Goal: Information Seeking & Learning: Learn about a topic

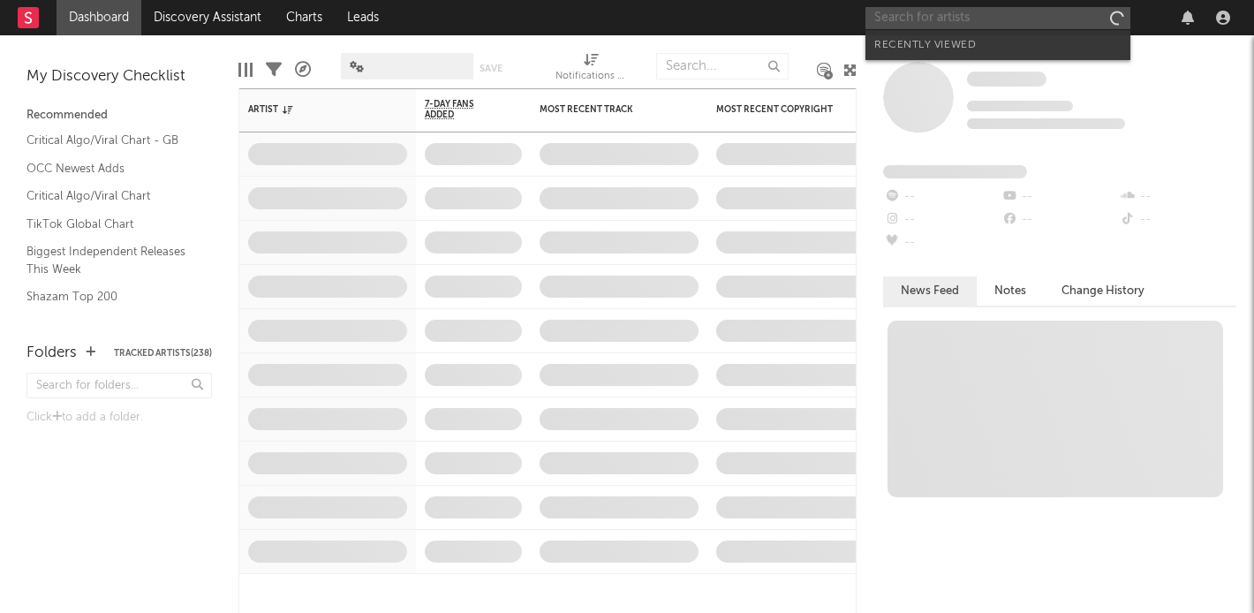
click at [1008, 23] on input "text" at bounding box center [998, 18] width 265 height 22
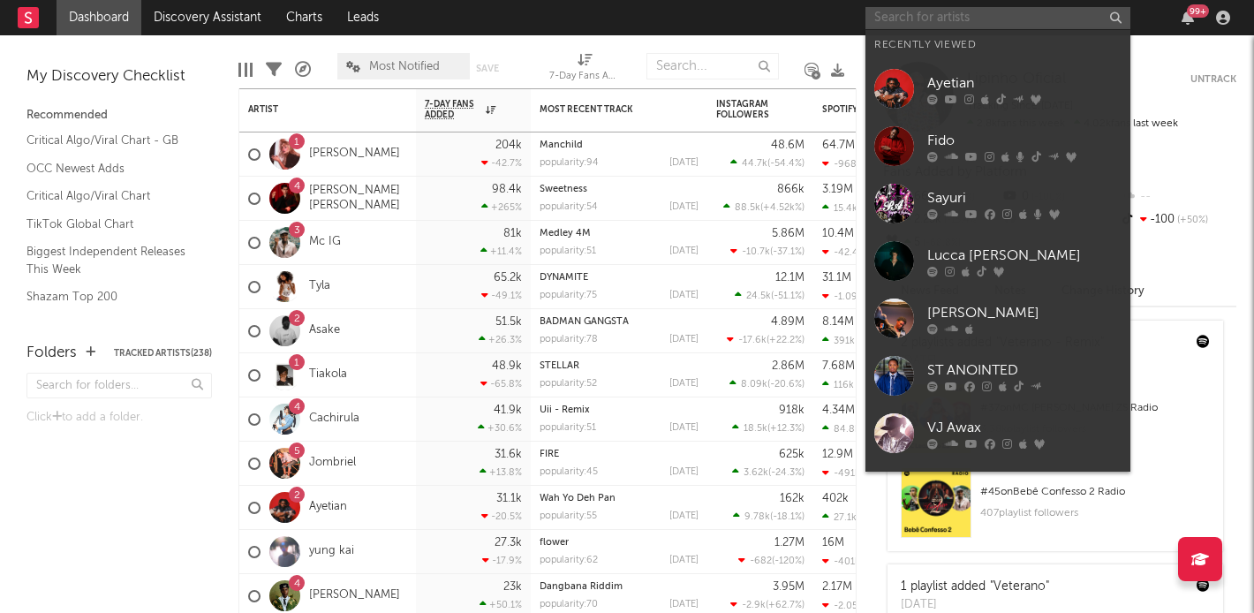
click at [996, 24] on input "text" at bounding box center [998, 18] width 265 height 22
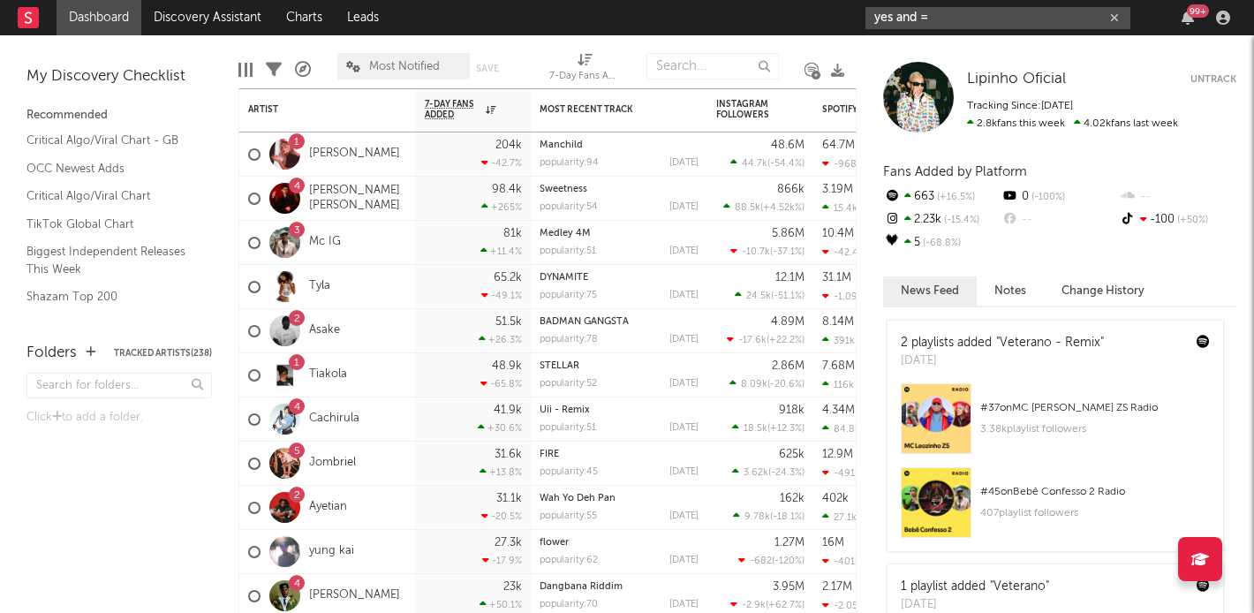
type input "yes and ="
click at [972, 44] on div "Lipinho Oficial Lipinho Oficial Untrack Tracking Since: [DATE] 2.8k fans this w…" at bounding box center [1055, 324] width 397 height 578
click at [979, 8] on input "yes and =" at bounding box center [998, 18] width 265 height 22
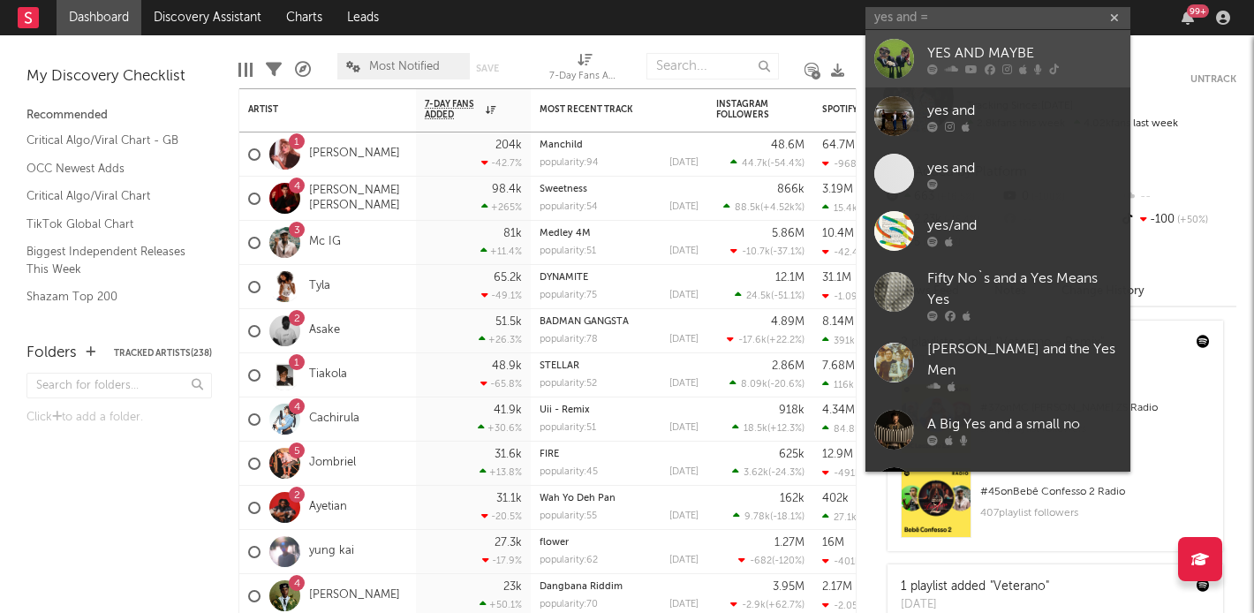
click at [1005, 52] on div "YES AND MAYBE" at bounding box center [1024, 52] width 194 height 21
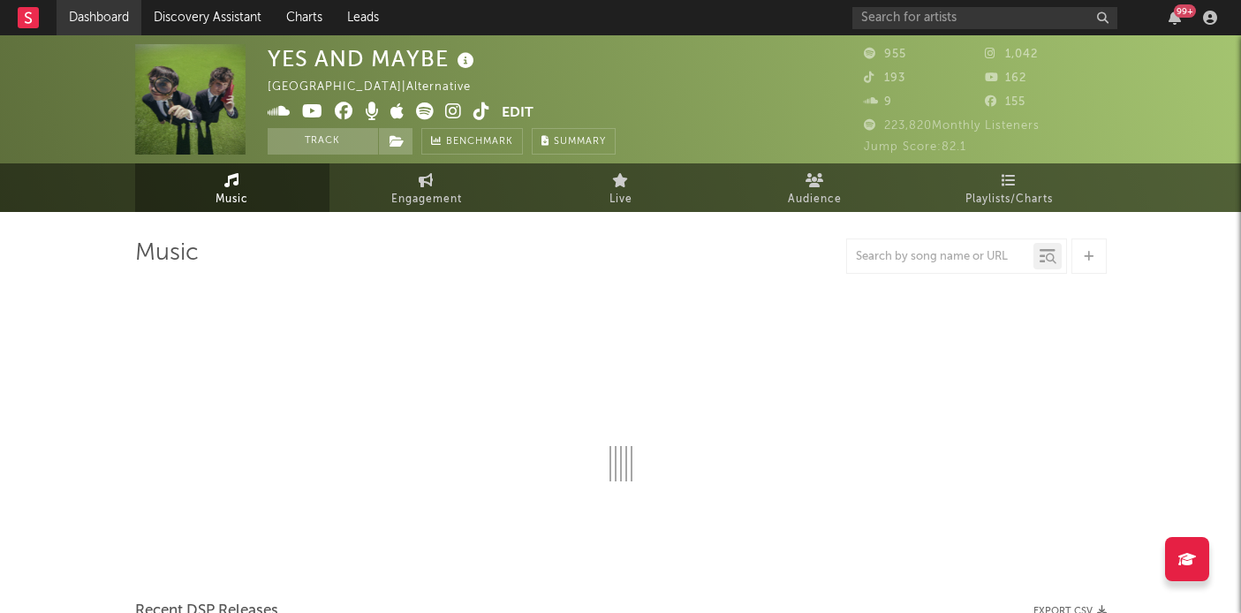
select select "1w"
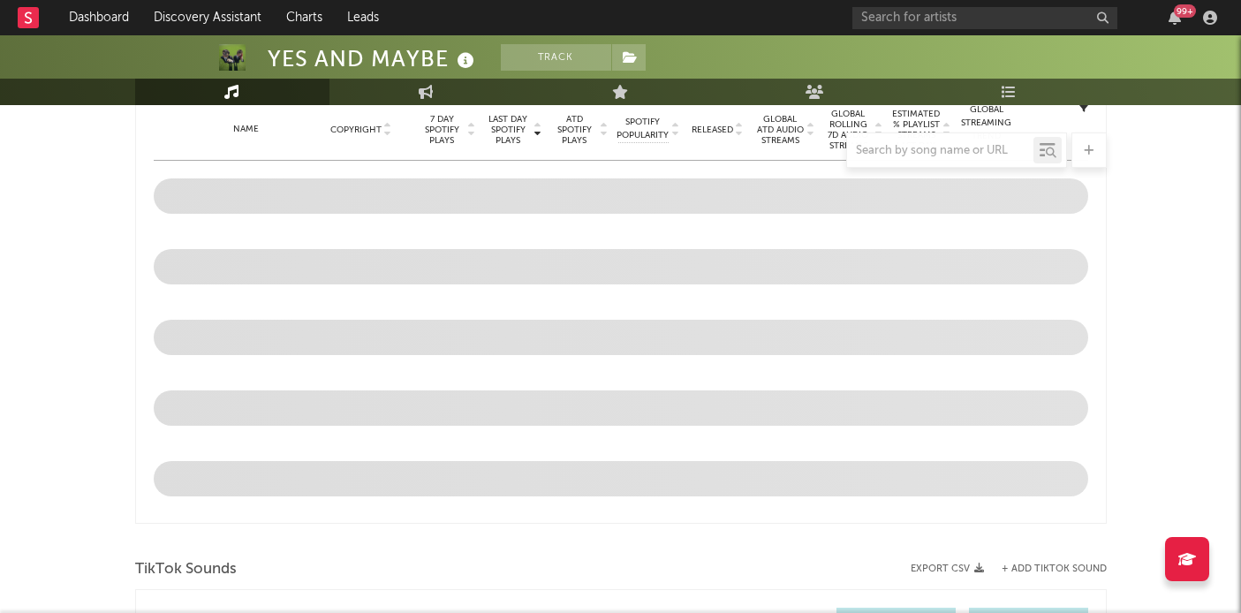
scroll to position [534, 0]
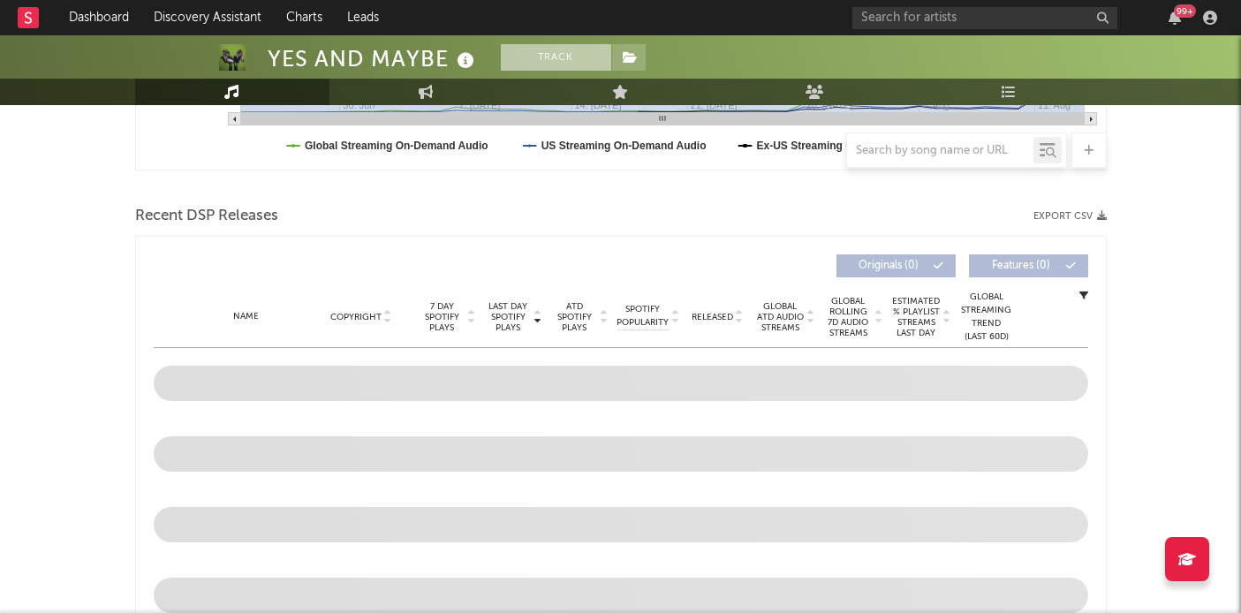
click at [511, 51] on button "Track" at bounding box center [556, 57] width 110 height 26
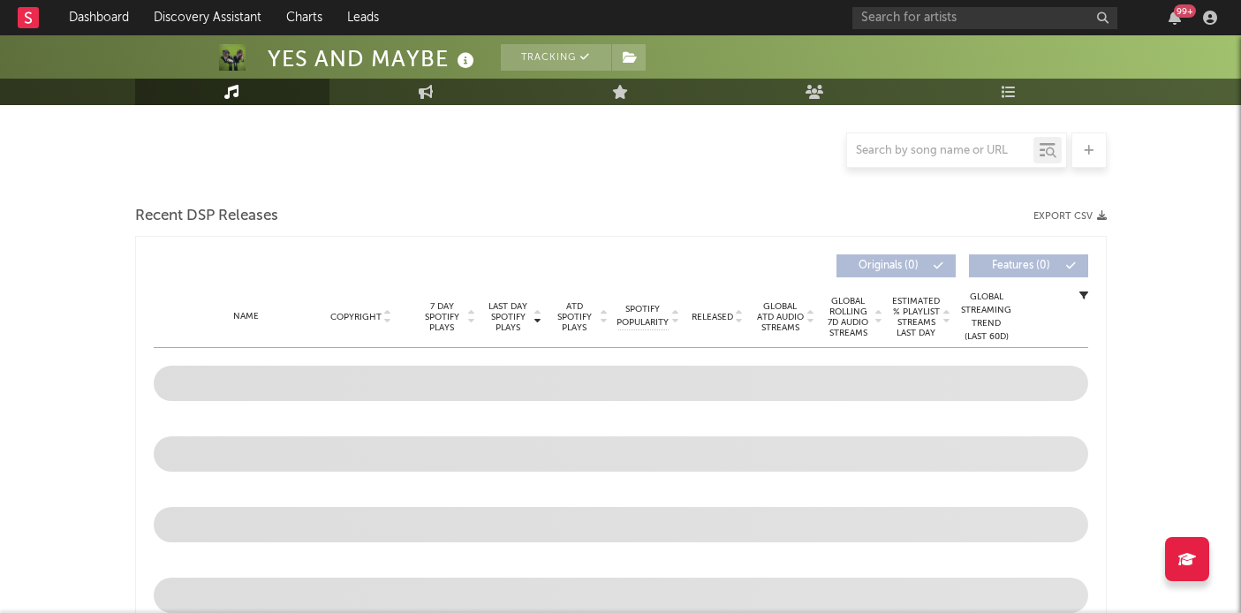
select select "1w"
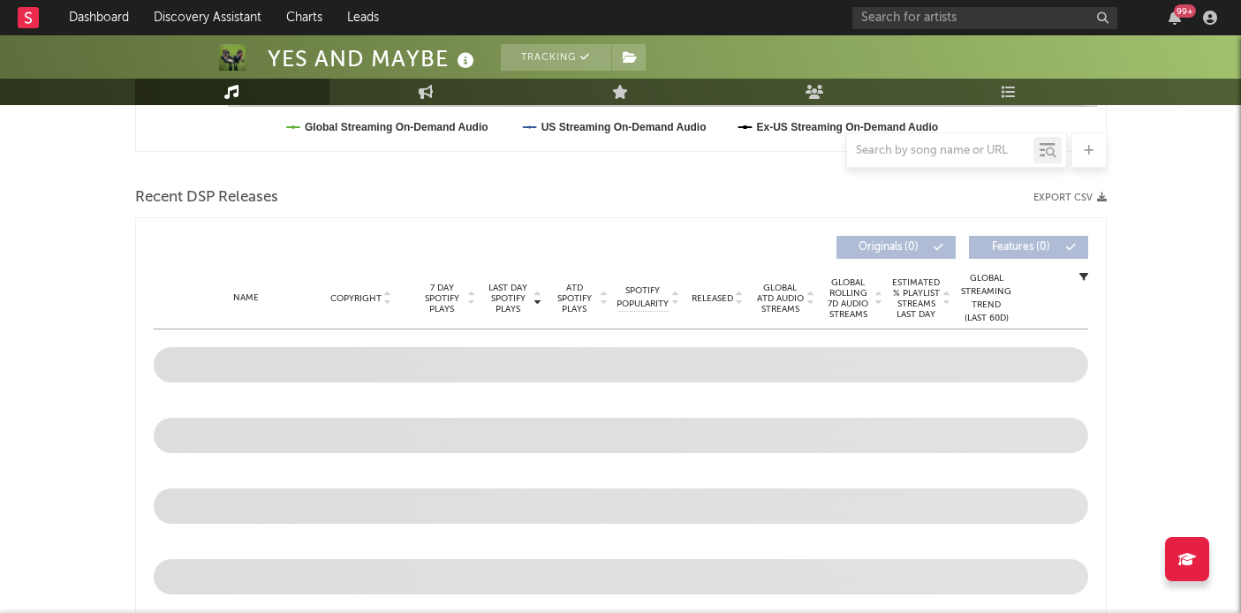
scroll to position [573, 0]
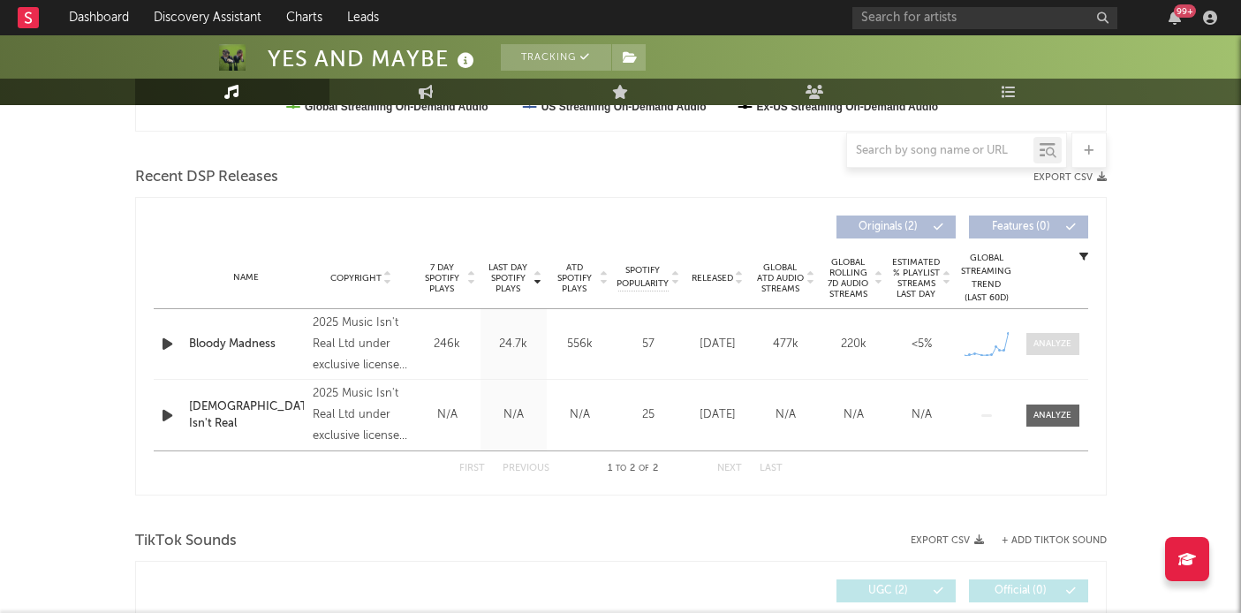
click at [1053, 349] on div at bounding box center [1052, 343] width 38 height 13
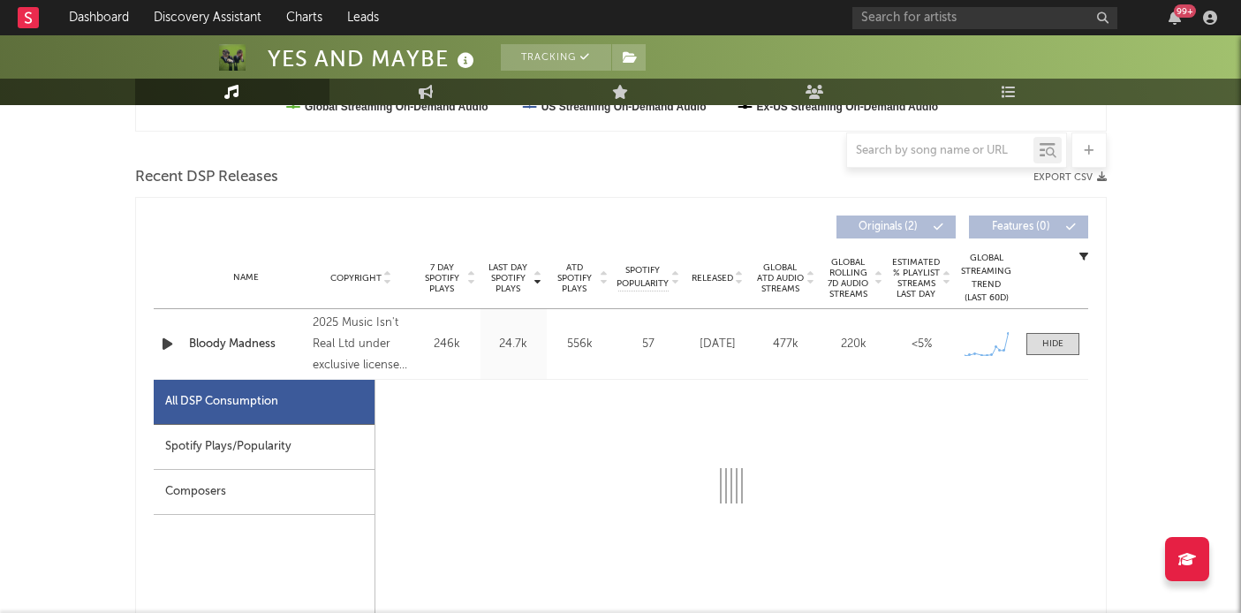
click at [231, 421] on div "All DSP Consumption" at bounding box center [264, 402] width 221 height 45
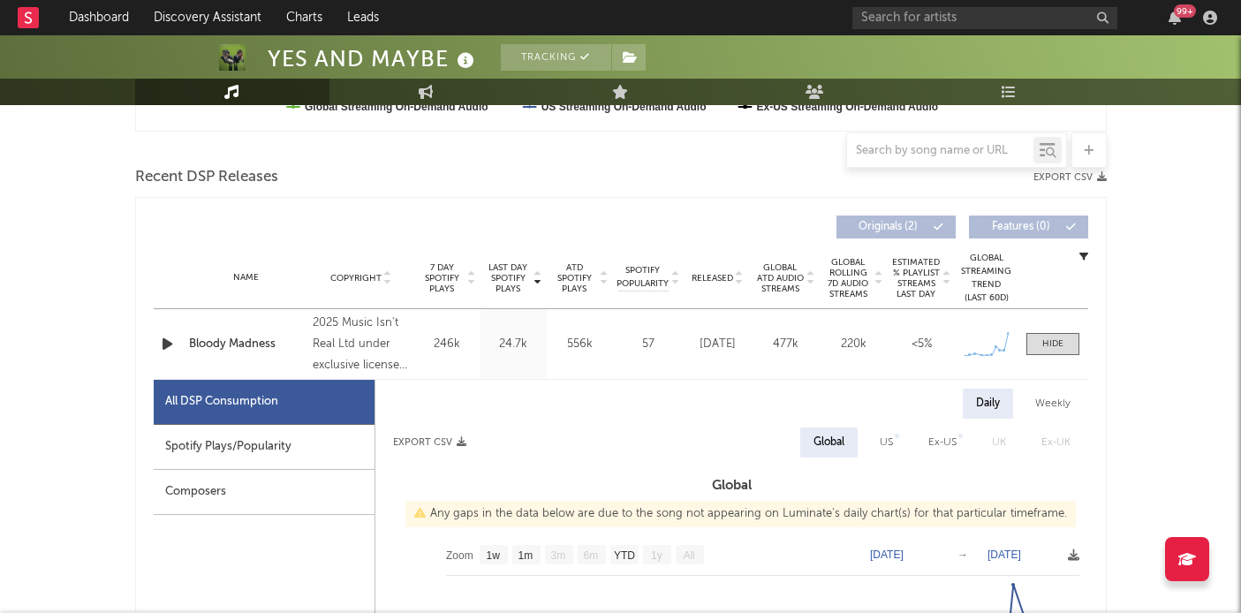
click at [229, 430] on div "Spotify Plays/Popularity" at bounding box center [264, 447] width 221 height 45
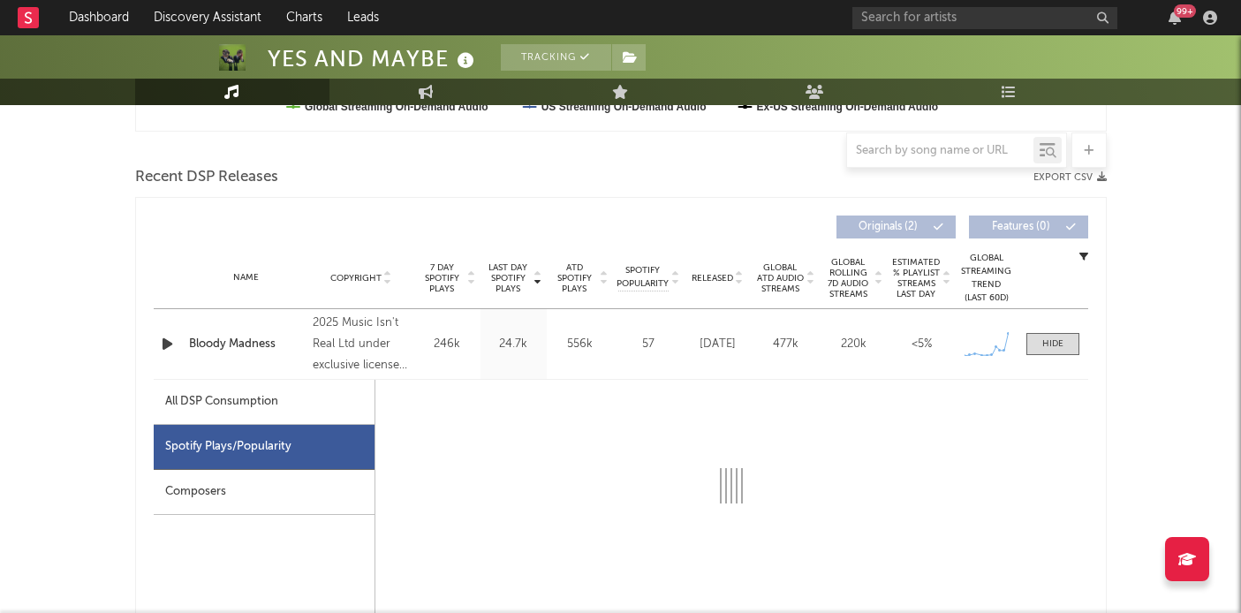
select select "1w"
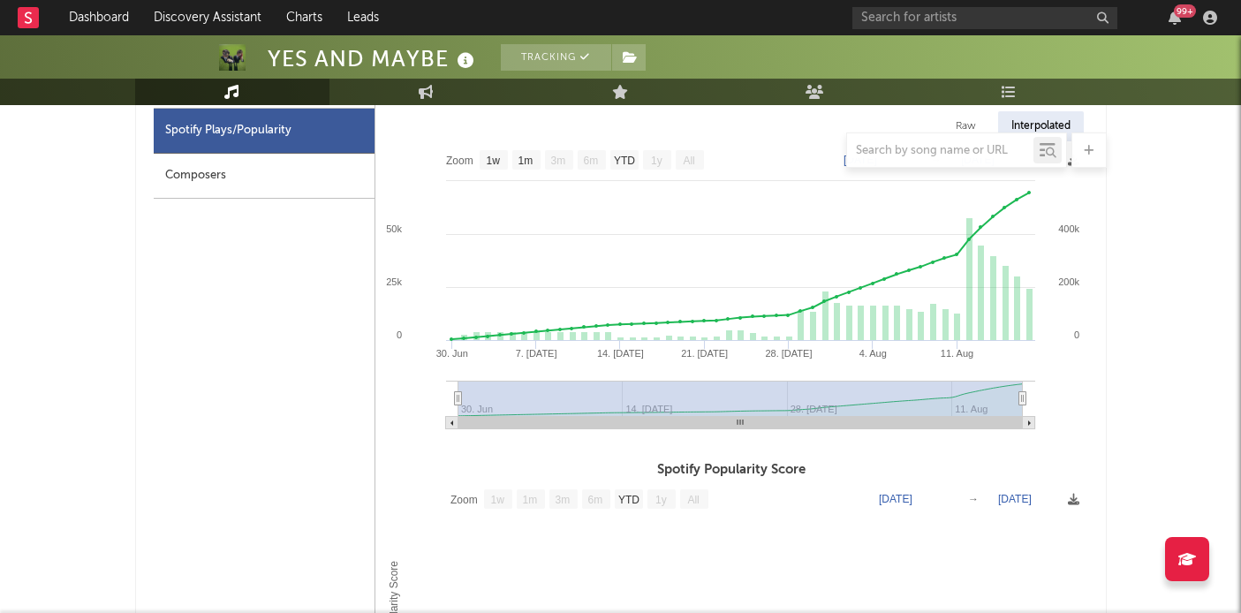
scroll to position [894, 0]
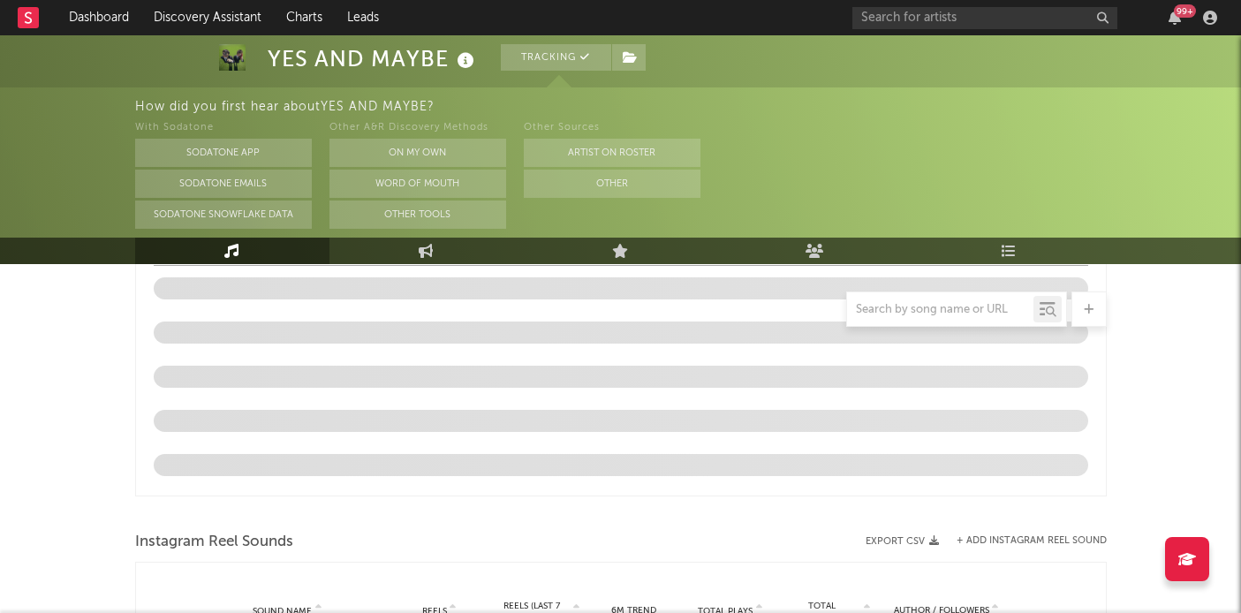
select select "1w"
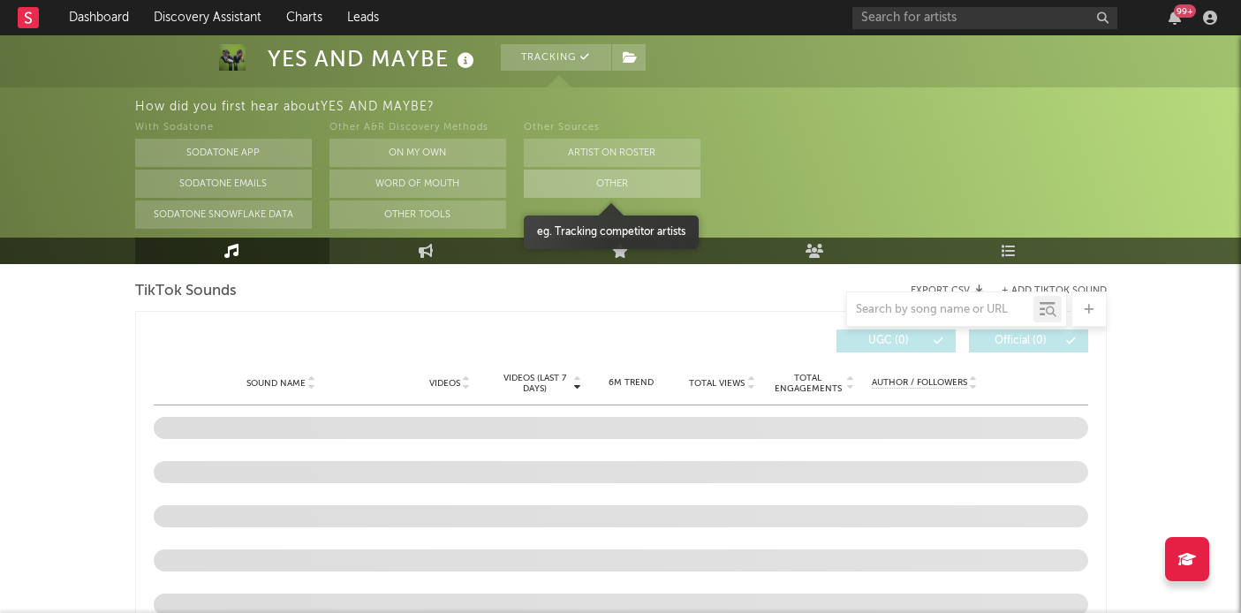
click at [558, 185] on button "Other" at bounding box center [612, 184] width 177 height 28
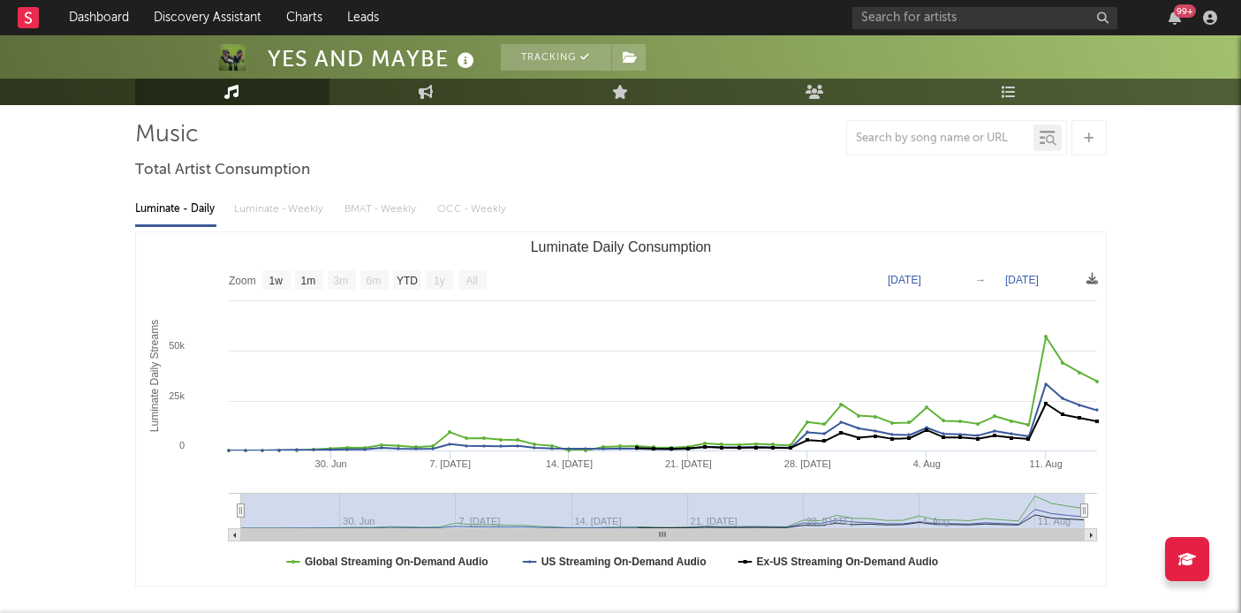
scroll to position [0, 0]
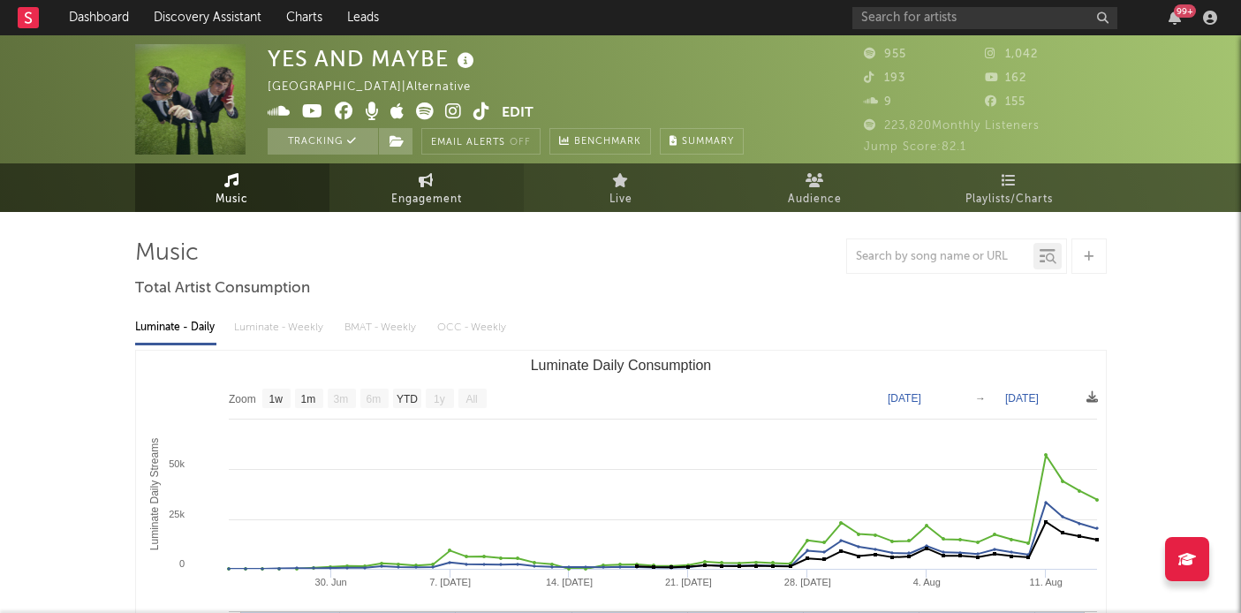
click at [454, 211] on link "Engagement" at bounding box center [426, 187] width 194 height 49
select select "1w"
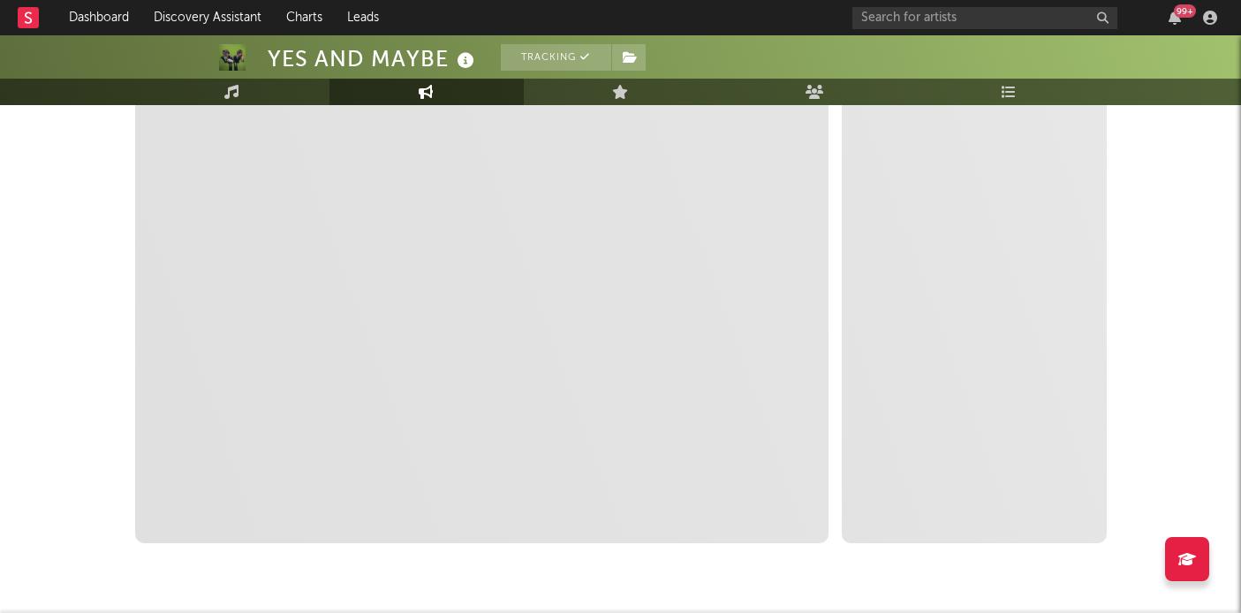
scroll to position [300, 0]
select select "1m"
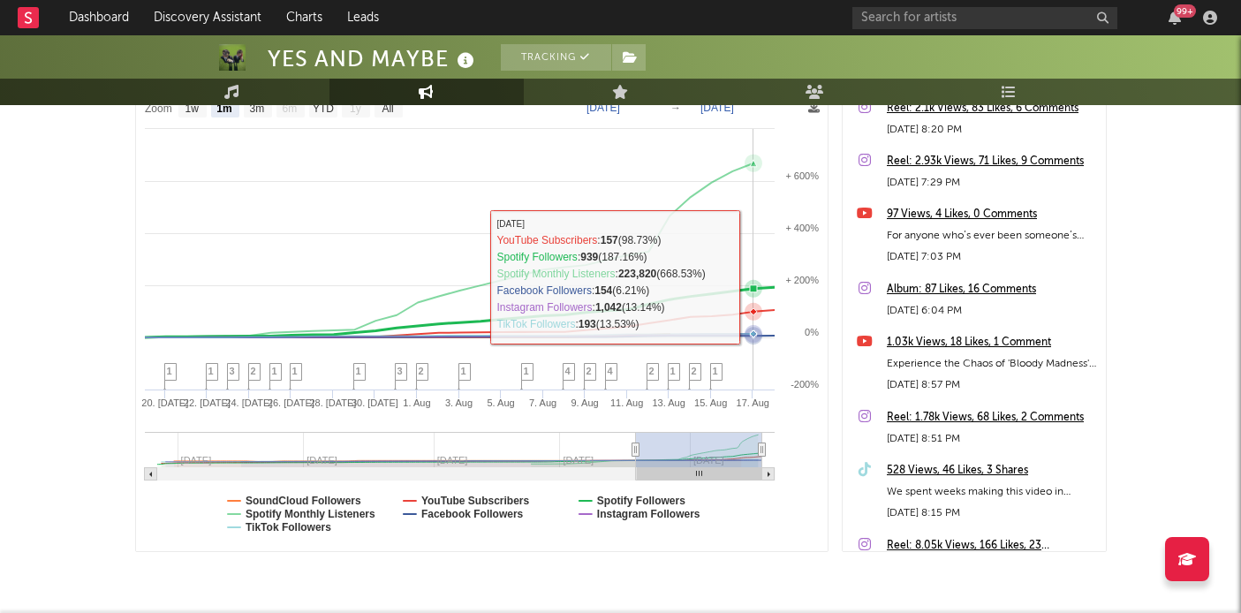
scroll to position [350, 0]
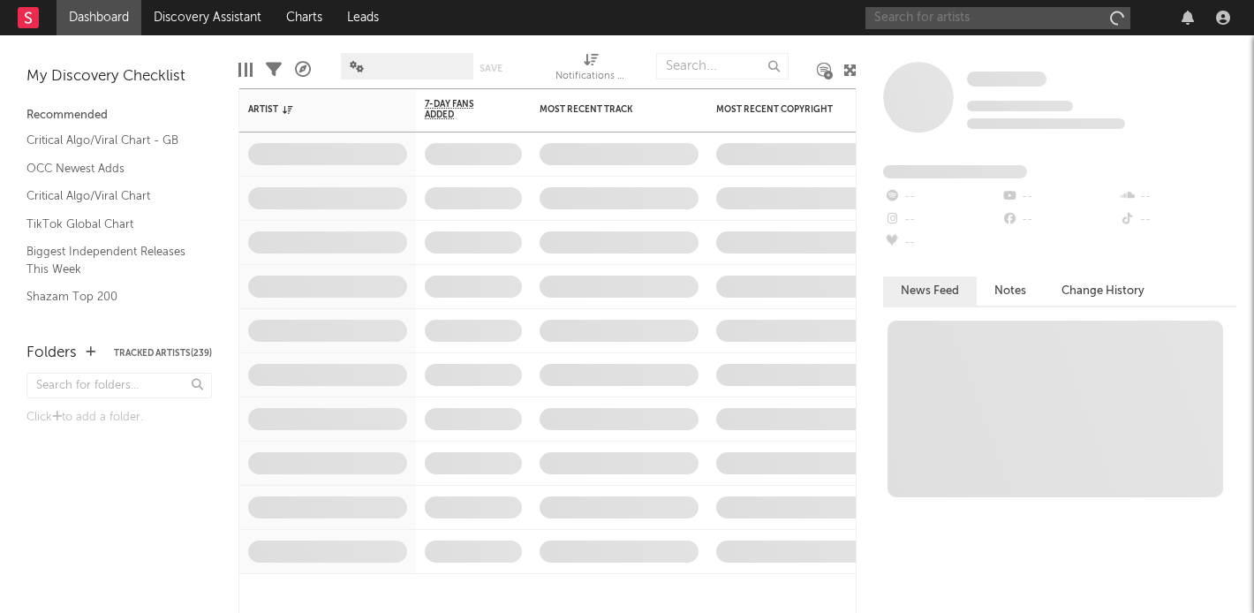
click at [986, 19] on input "text" at bounding box center [998, 18] width 265 height 22
click at [926, 24] on input "lithe" at bounding box center [998, 18] width 265 height 22
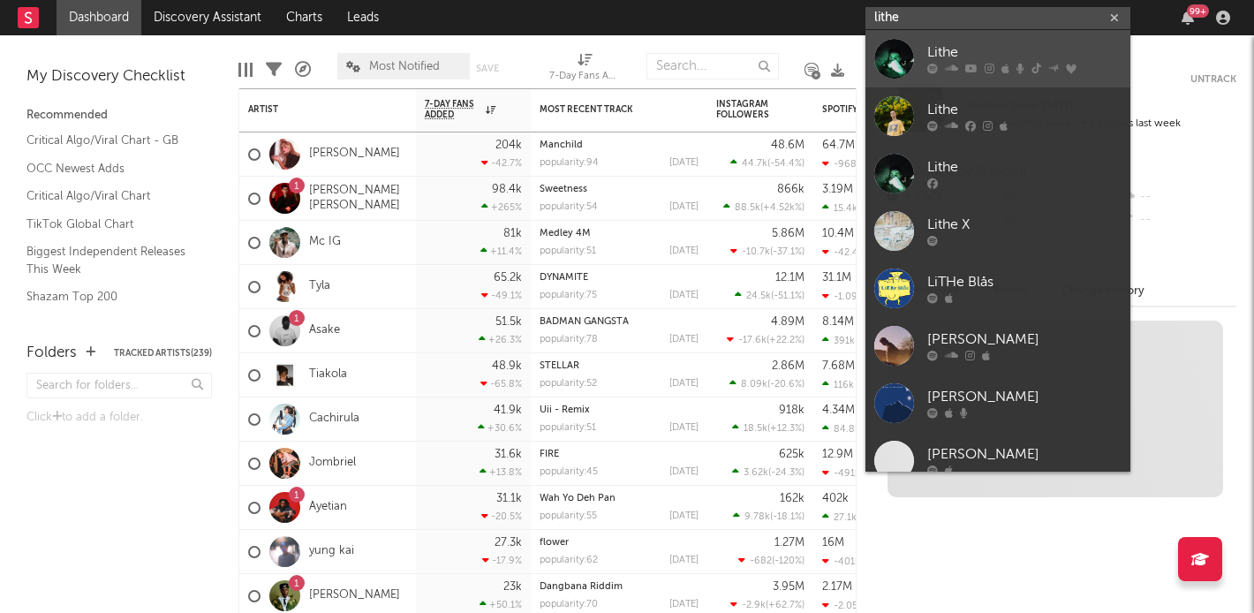
type input "lithe"
click at [941, 57] on div "Lithe" at bounding box center [1024, 52] width 194 height 21
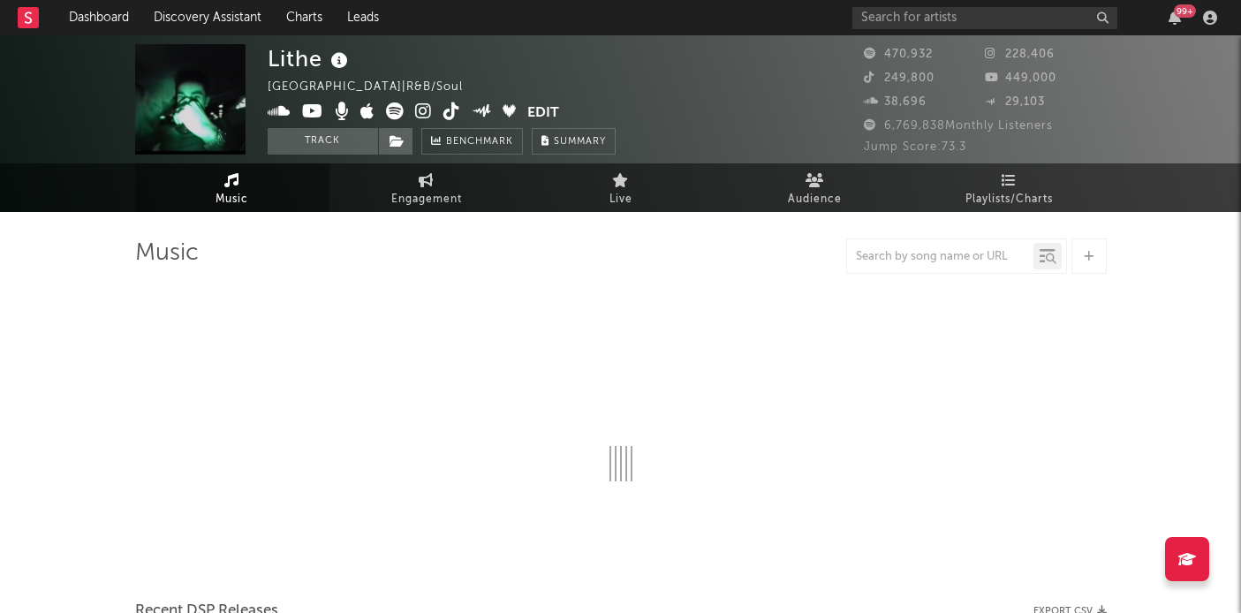
select select "6m"
